Goal: Find specific page/section: Find specific page/section

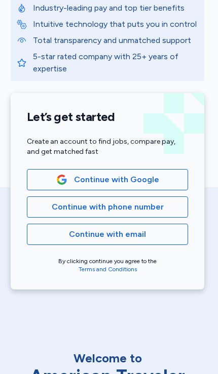
scroll to position [114, 2]
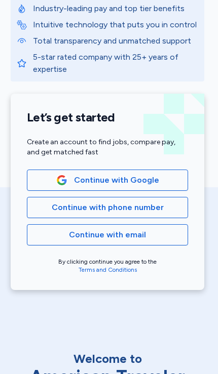
click at [161, 218] on button "Continue with phone number" at bounding box center [107, 207] width 161 height 21
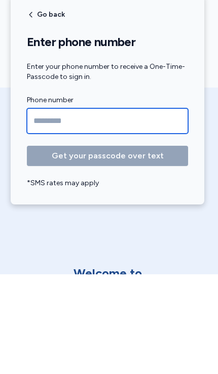
type input "**********"
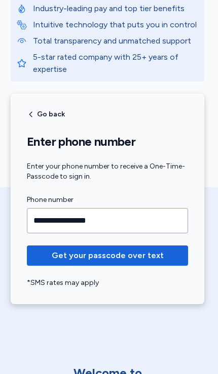
click at [147, 252] on span "Get your passcode over text" at bounding box center [108, 256] width 112 height 12
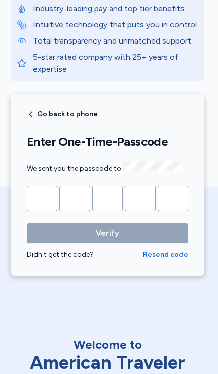
click at [32, 189] on input "Please enter OTP character 1" at bounding box center [42, 198] width 30 height 25
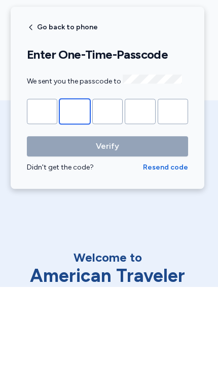
type input "*"
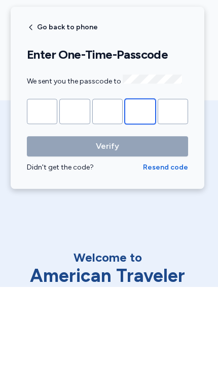
type input "*"
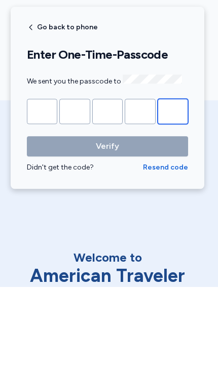
type input "*"
click at [107, 223] on button "Verify" at bounding box center [107, 233] width 161 height 20
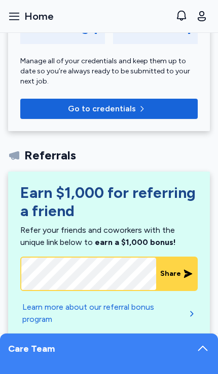
scroll to position [706, 0]
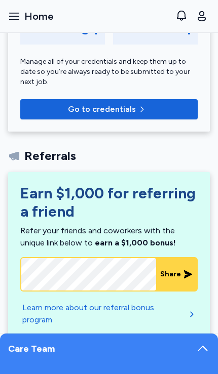
click at [201, 344] on icon at bounding box center [202, 349] width 14 height 14
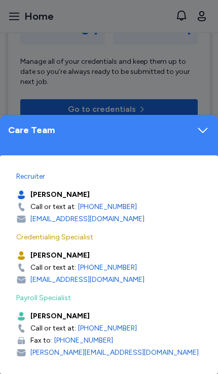
click at [203, 127] on icon at bounding box center [202, 130] width 14 height 14
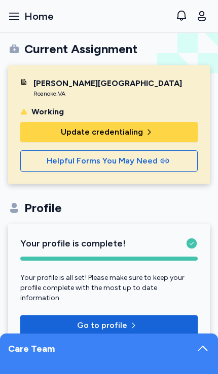
scroll to position [0, 0]
click at [19, 15] on icon "button" at bounding box center [14, 16] width 12 height 12
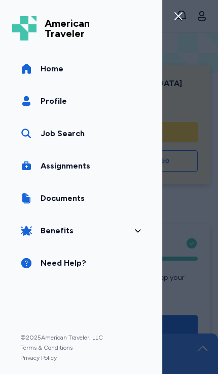
click at [96, 200] on link "Documents" at bounding box center [81, 198] width 138 height 28
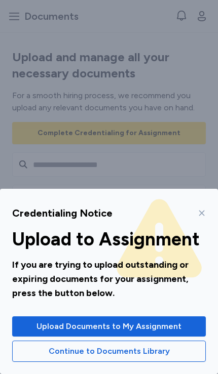
click at [143, 358] on button "Continue to Documents Library" at bounding box center [108, 351] width 193 height 21
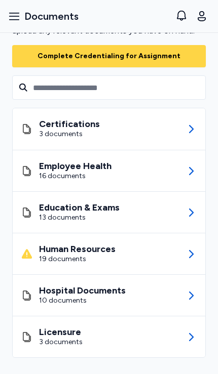
scroll to position [77, 0]
click at [132, 253] on div "Human Resources 19 documents" at bounding box center [109, 253] width 176 height 41
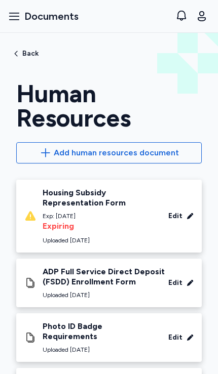
click at [132, 219] on div "Exp: [DATE]" at bounding box center [102, 216] width 118 height 8
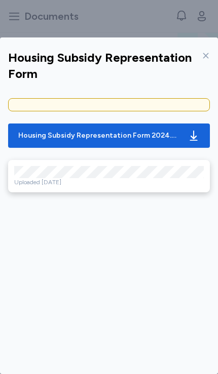
click at [206, 52] on icon at bounding box center [206, 56] width 8 height 8
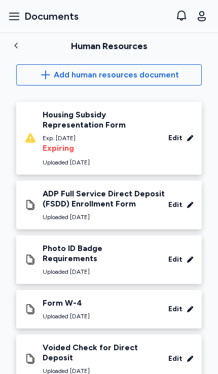
scroll to position [56, 0]
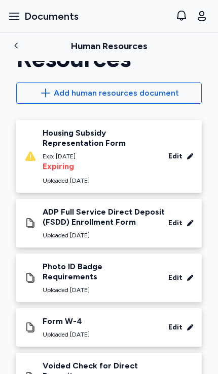
click at [124, 212] on div "ADP Full Service Direct Deposit (FSDD) Enrollment Form" at bounding box center [106, 217] width 126 height 20
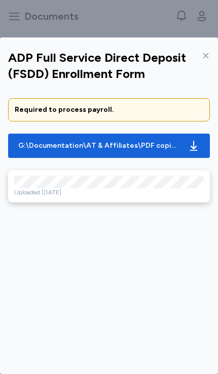
click at [174, 188] on div "Uploaded [DATE]" at bounding box center [108, 192] width 189 height 8
click at [209, 52] on icon at bounding box center [206, 56] width 8 height 8
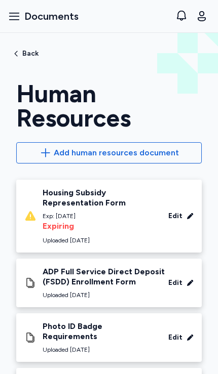
scroll to position [0, 0]
click at [27, 17] on span "Documents" at bounding box center [51, 16] width 54 height 14
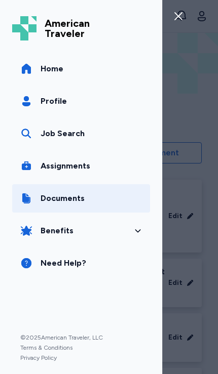
click at [62, 67] on span "Home" at bounding box center [52, 69] width 23 height 12
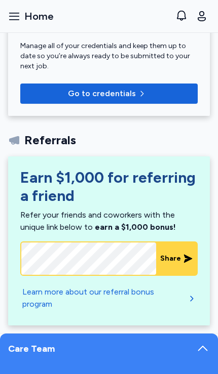
scroll to position [396, 0]
